Goal: Obtain resource: Obtain resource

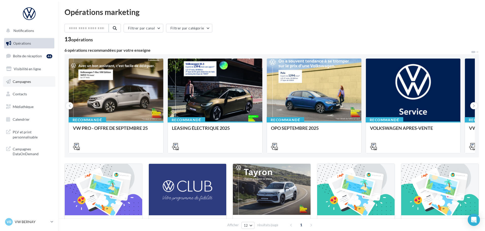
click at [38, 78] on link "Campagnes" at bounding box center [29, 81] width 52 height 11
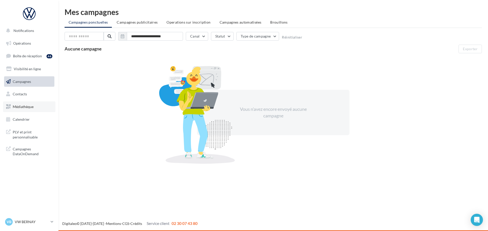
click at [45, 106] on link "Médiathèque" at bounding box center [29, 107] width 52 height 11
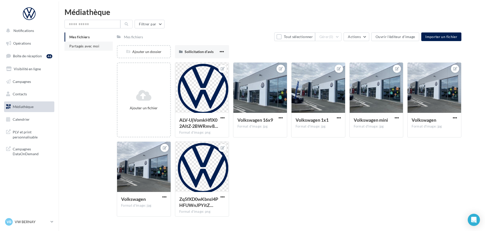
click at [86, 49] on li "Partagés avec moi" at bounding box center [89, 46] width 48 height 9
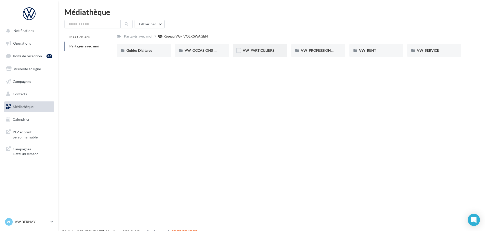
click at [264, 48] on div "VW_PARTICULIERS" at bounding box center [260, 50] width 35 height 5
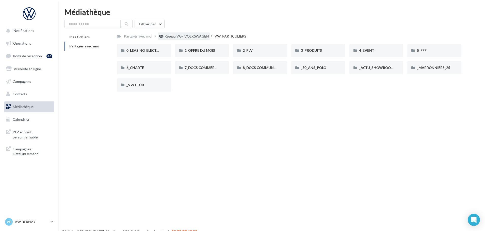
click at [183, 38] on div "Réseau VGF VOLKSWAGEN" at bounding box center [187, 36] width 44 height 5
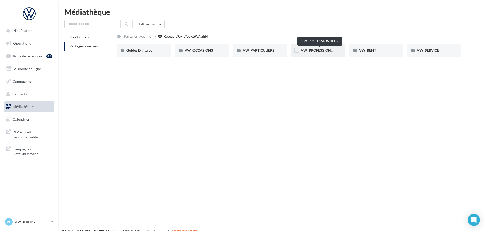
click at [318, 52] on span "VW_PROFESSIONNELS" at bounding box center [320, 50] width 39 height 4
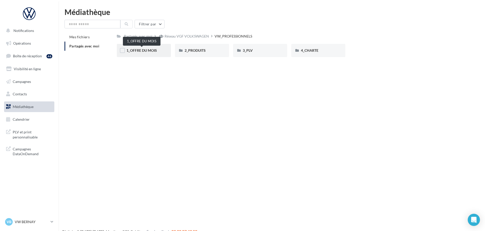
click at [153, 50] on span "1_OFFRE DU MOIS" at bounding box center [141, 50] width 30 height 4
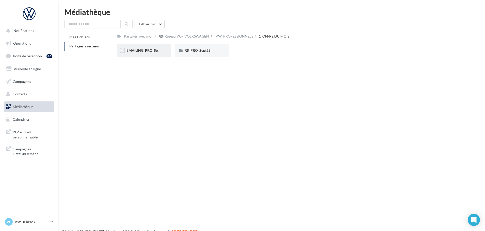
click at [154, 53] on div "EMAILING_PRO_Sept25" at bounding box center [143, 50] width 35 height 5
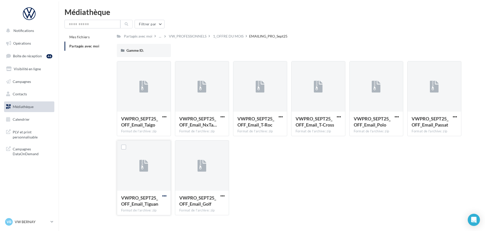
click at [162, 197] on span "button" at bounding box center [164, 196] width 4 height 4
click at [139, 222] on button "Copier l'URL" at bounding box center [142, 219] width 51 height 13
click at [36, 61] on link "Boîte de réception 46" at bounding box center [29, 56] width 52 height 11
